Goal: Check status: Check status

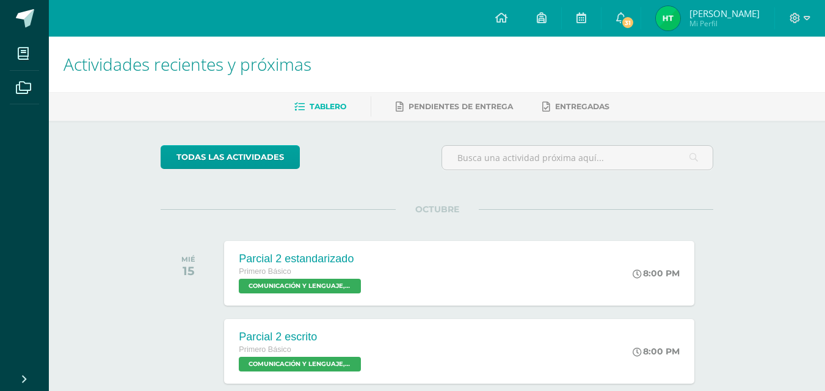
click at [680, 24] on img at bounding box center [668, 18] width 24 height 24
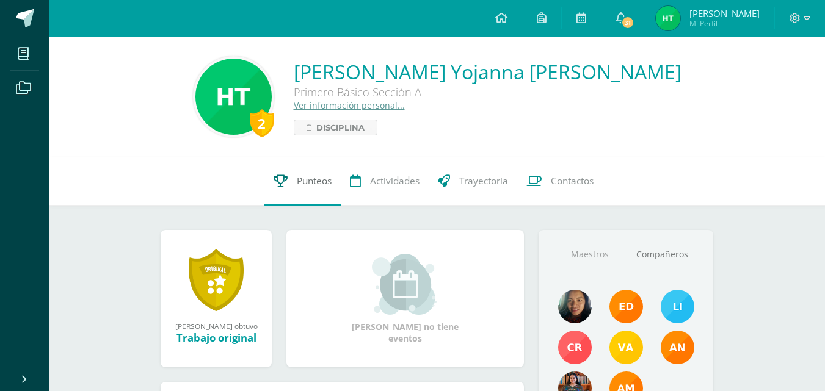
click at [288, 173] on link "Punteos" at bounding box center [302, 181] width 76 height 49
click at [283, 186] on icon at bounding box center [281, 181] width 14 height 13
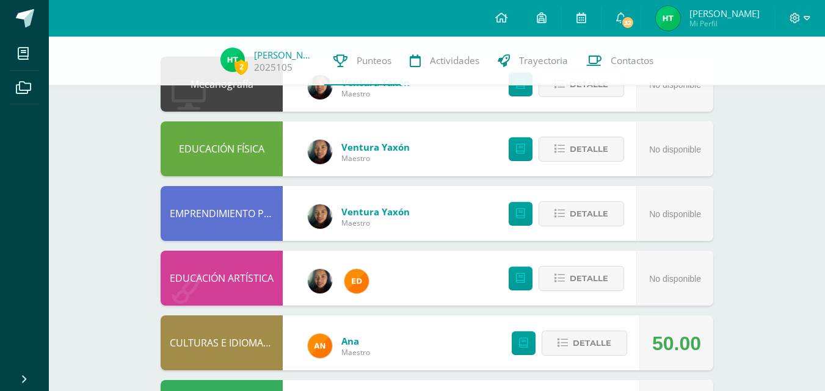
scroll to position [305, 0]
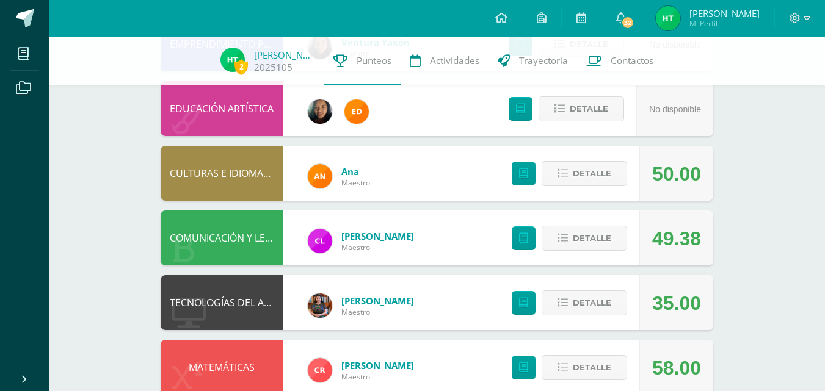
click at [655, 183] on div "50.00" at bounding box center [676, 174] width 49 height 55
click at [565, 181] on button "Detalle" at bounding box center [584, 173] width 85 height 25
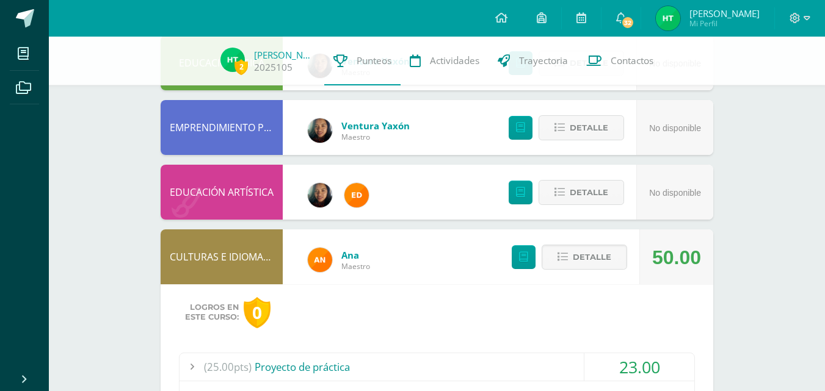
scroll to position [183, 0]
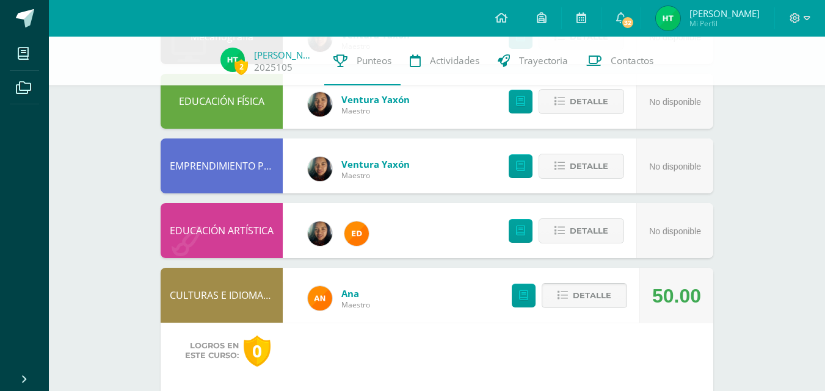
click at [555, 297] on button "Detalle" at bounding box center [584, 295] width 85 height 25
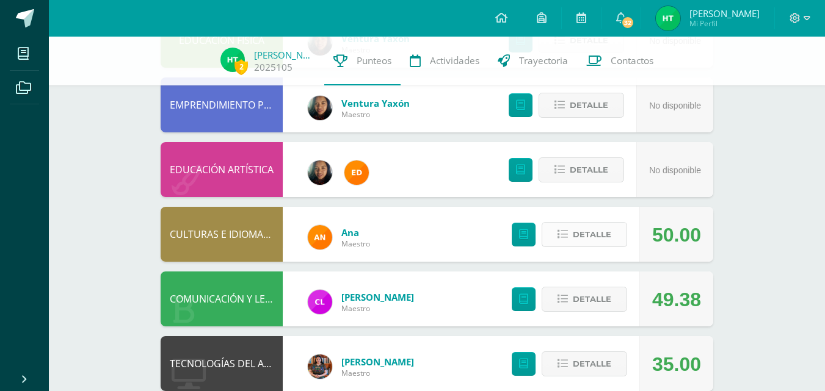
scroll to position [305, 0]
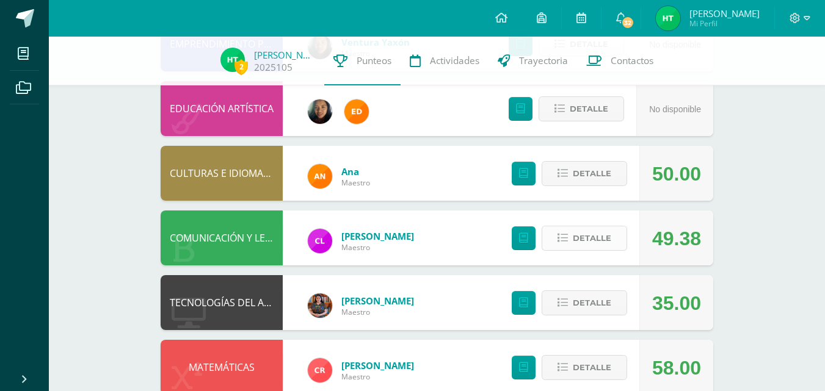
click at [586, 240] on span "Detalle" at bounding box center [592, 238] width 38 height 23
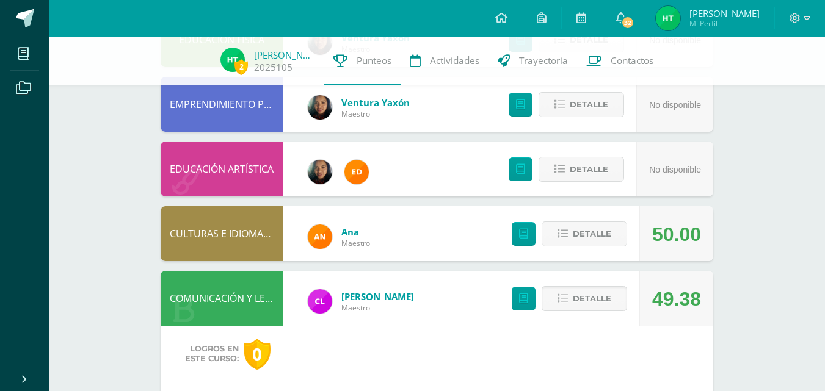
scroll to position [244, 0]
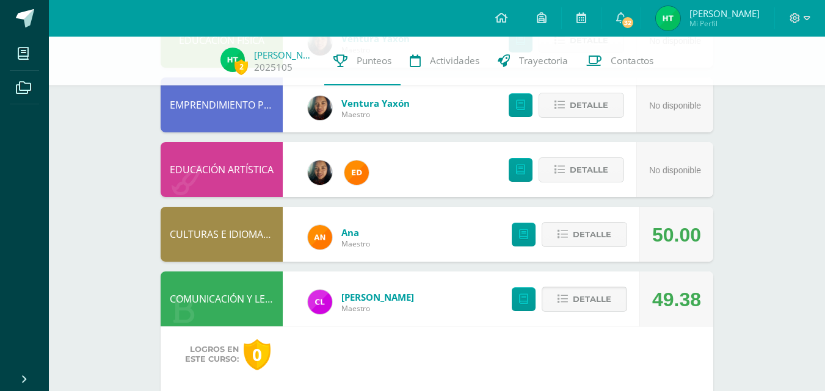
click at [577, 305] on span "Detalle" at bounding box center [592, 299] width 38 height 23
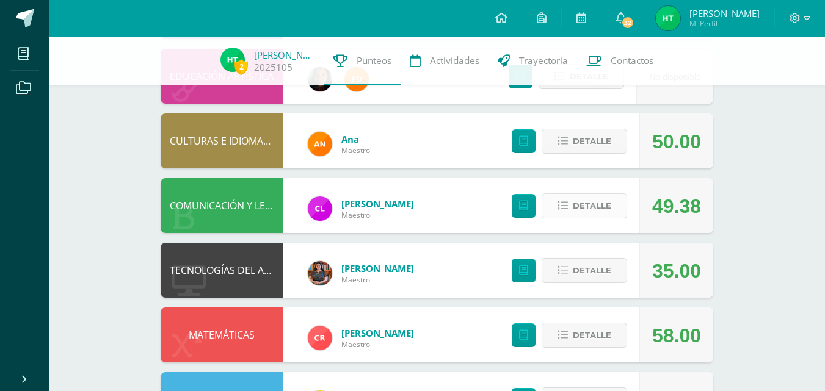
scroll to position [366, 0]
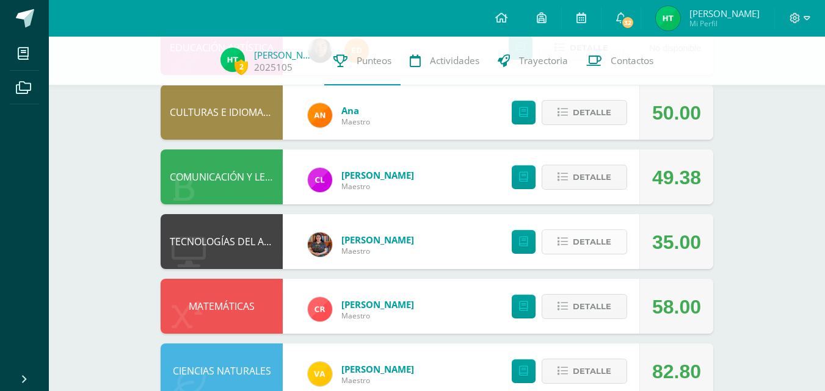
click at [582, 235] on span "Detalle" at bounding box center [592, 242] width 38 height 23
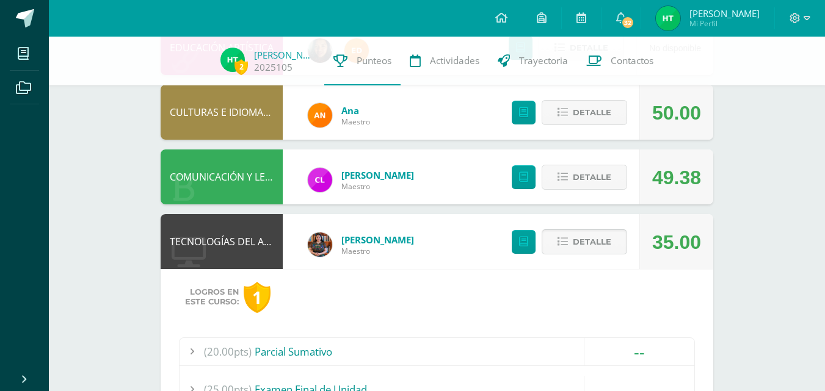
click at [574, 240] on span "Detalle" at bounding box center [592, 242] width 38 height 23
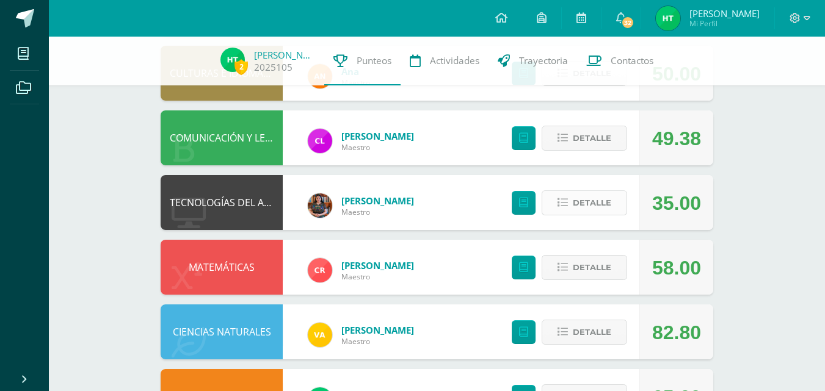
scroll to position [427, 0]
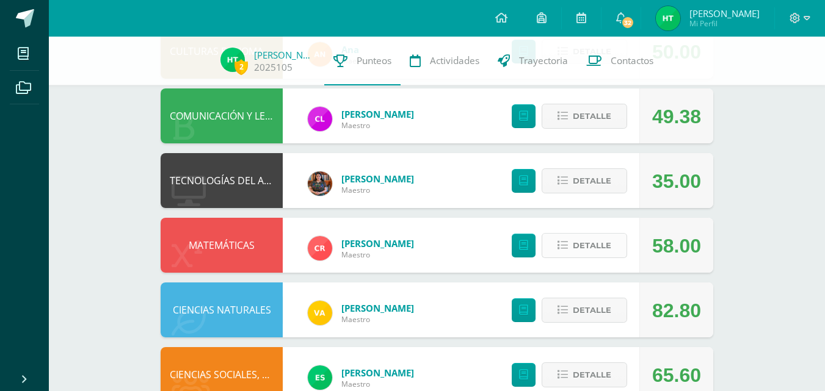
click at [588, 256] on span "Detalle" at bounding box center [592, 245] width 38 height 23
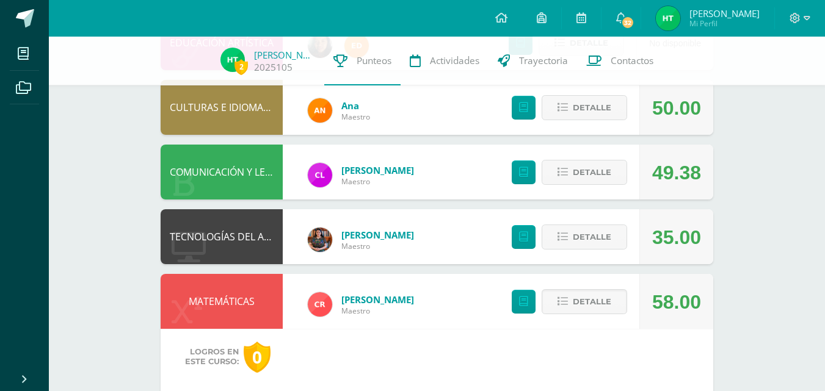
scroll to position [366, 0]
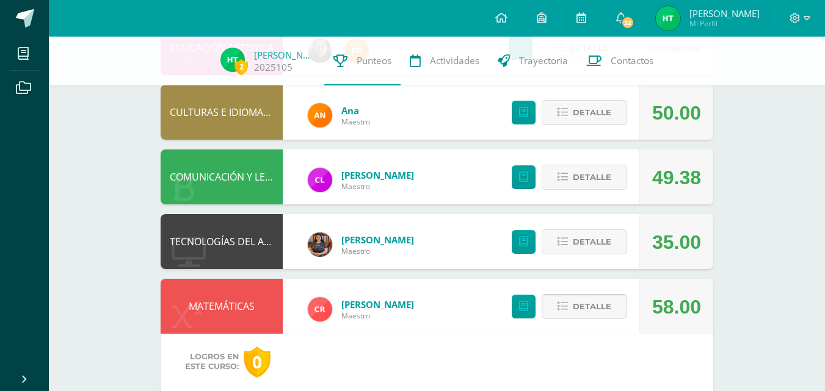
click at [584, 307] on span "Detalle" at bounding box center [592, 307] width 38 height 23
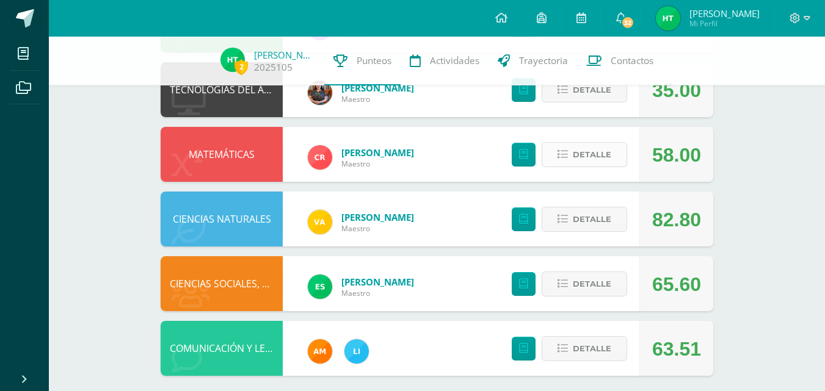
scroll to position [528, 0]
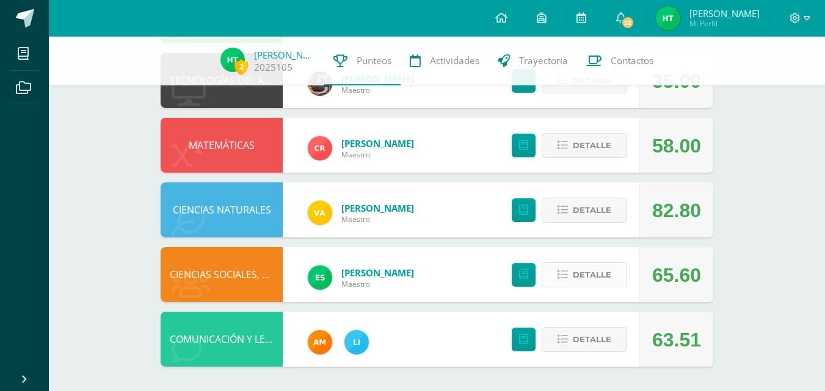
click at [600, 271] on span "Detalle" at bounding box center [592, 275] width 38 height 23
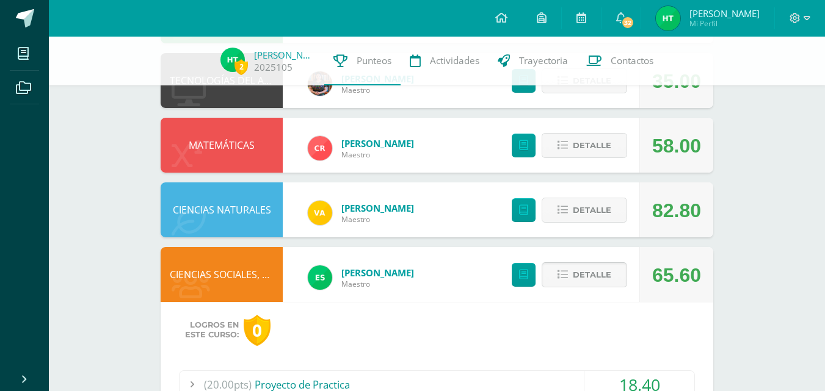
click at [579, 278] on span "Detalle" at bounding box center [592, 275] width 38 height 23
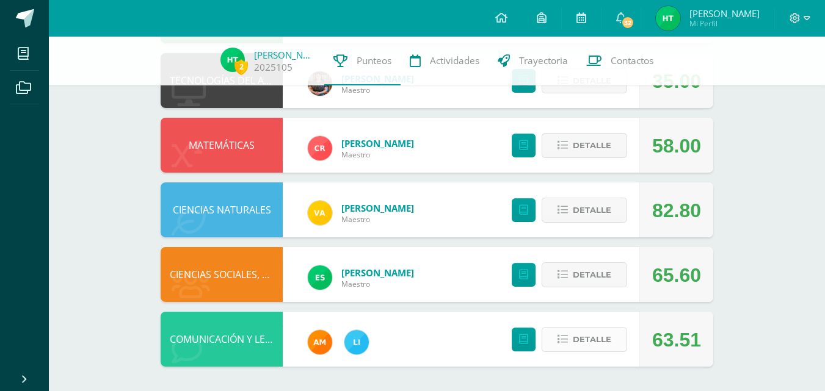
click at [591, 349] on span "Detalle" at bounding box center [592, 340] width 38 height 23
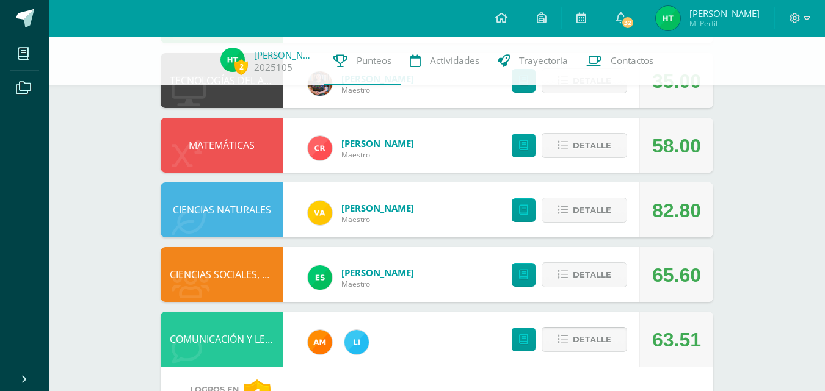
click at [583, 336] on span "Detalle" at bounding box center [592, 340] width 38 height 23
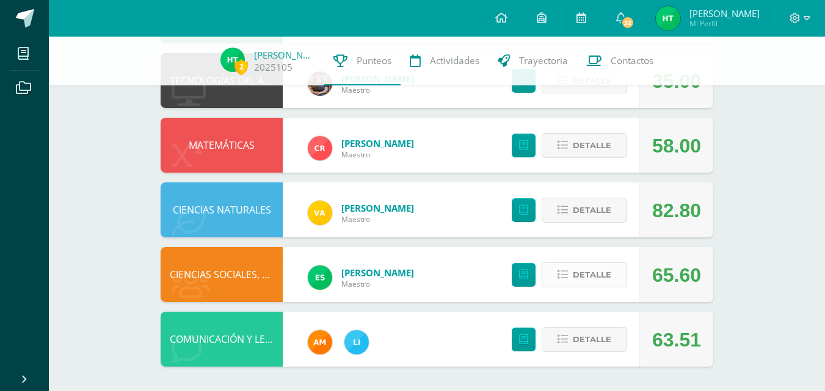
click at [576, 273] on span "Detalle" at bounding box center [592, 275] width 38 height 23
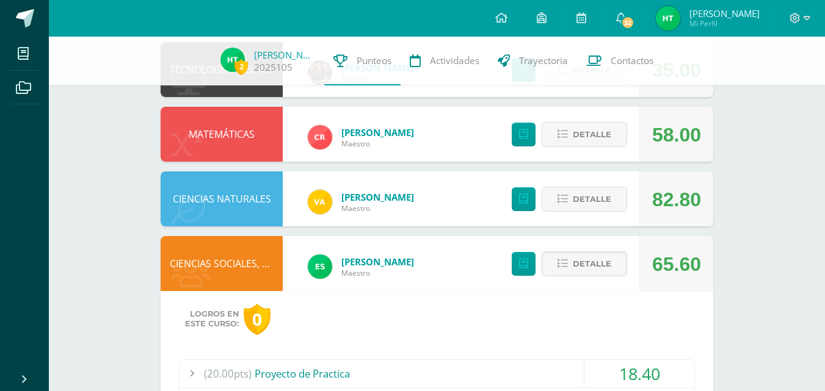
scroll to position [589, 0]
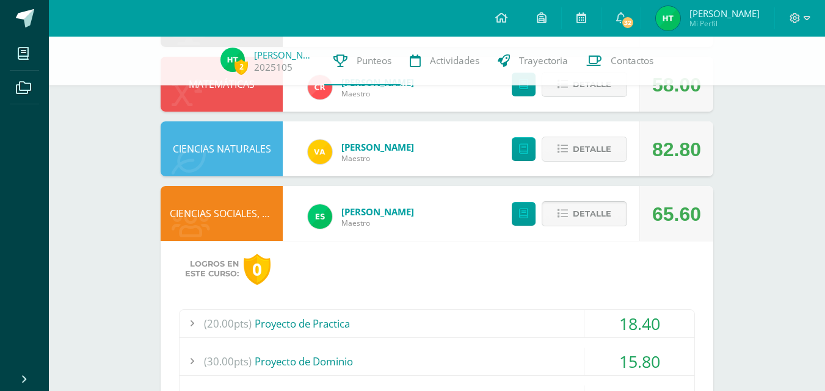
click at [584, 202] on button "Detalle" at bounding box center [584, 214] width 85 height 25
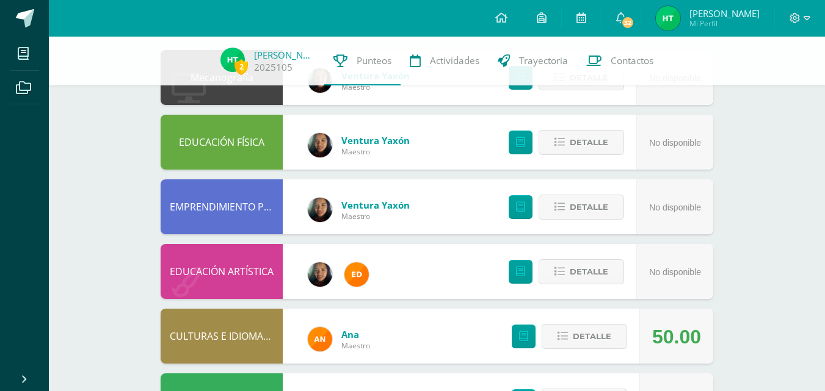
scroll to position [0, 0]
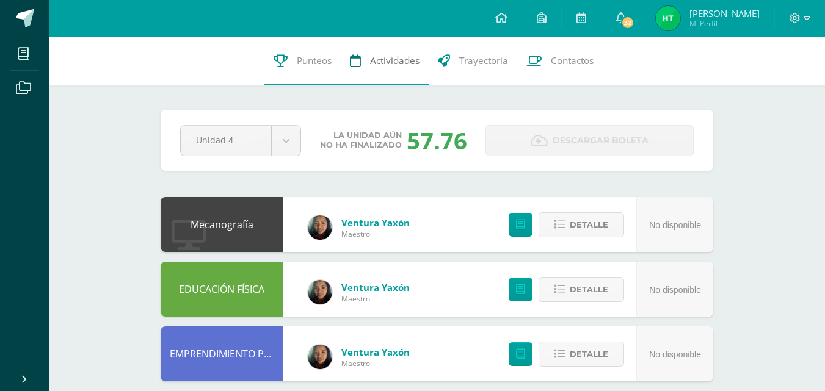
click at [371, 51] on link "Actividades" at bounding box center [385, 61] width 88 height 49
click at [292, 54] on link "Punteos" at bounding box center [302, 61] width 76 height 49
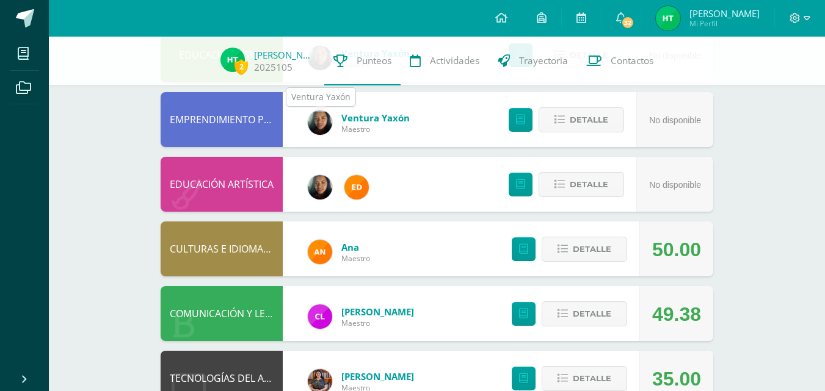
scroll to position [244, 0]
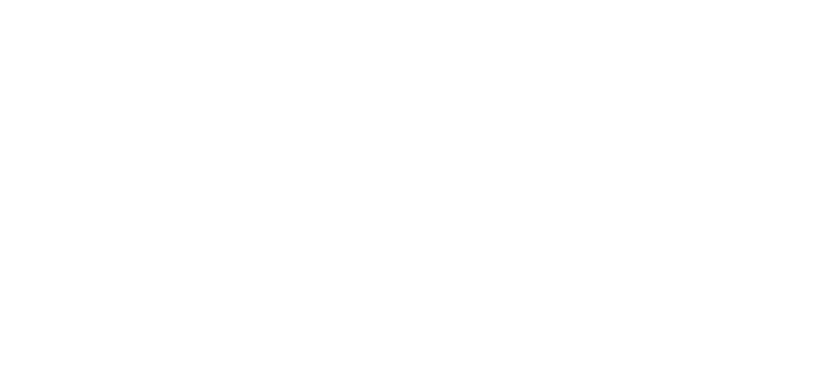
click at [0, 0] on html at bounding box center [0, 0] width 0 height 0
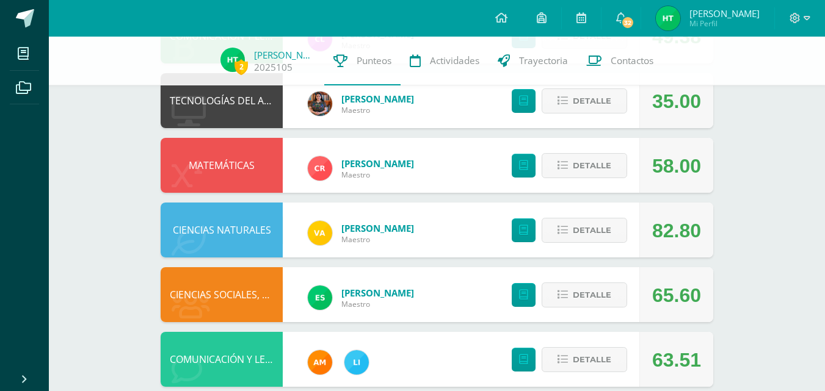
scroll to position [528, 0]
